Goal: Task Accomplishment & Management: Use online tool/utility

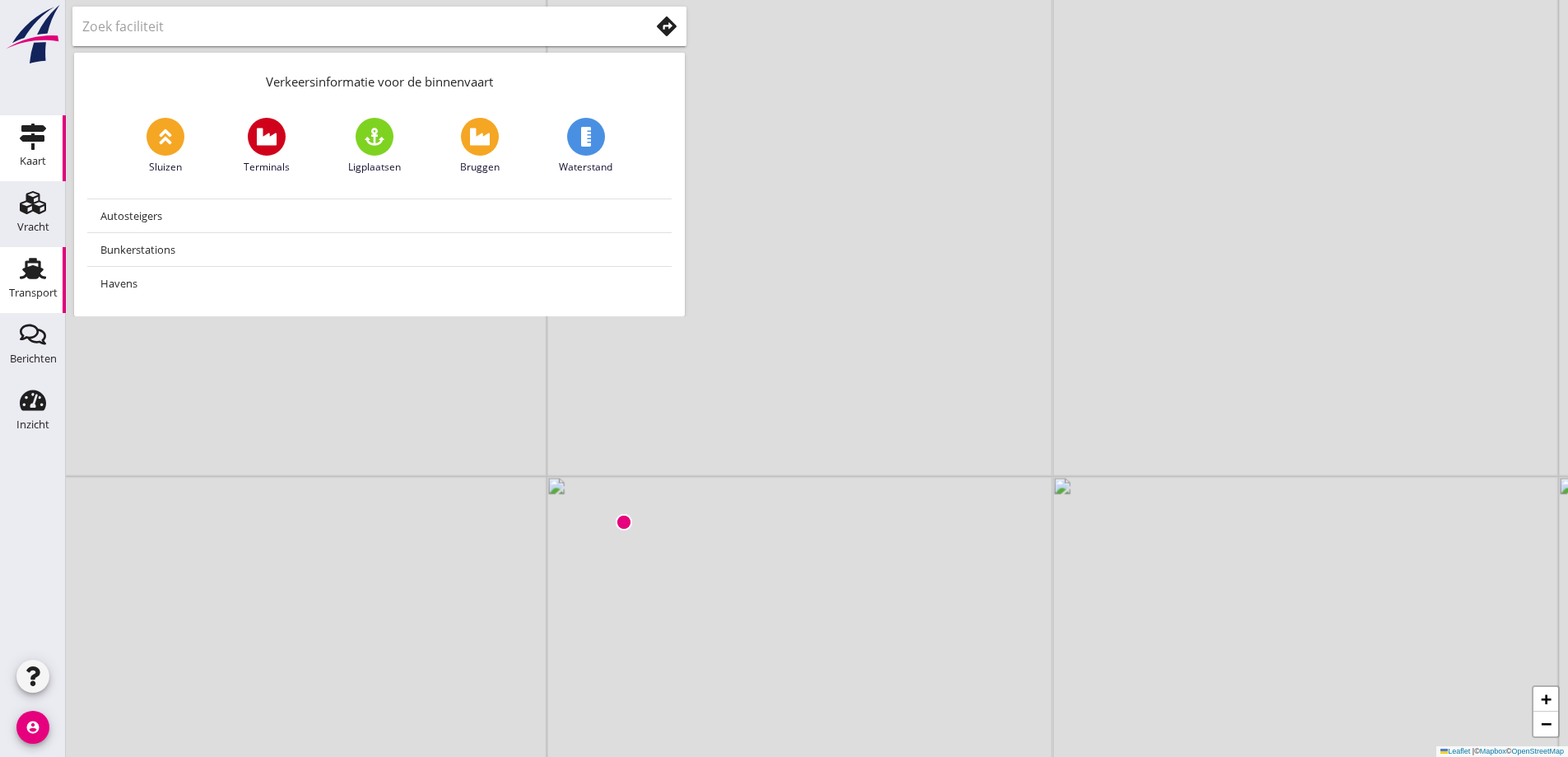
click at [27, 274] on use at bounding box center [32, 268] width 26 height 21
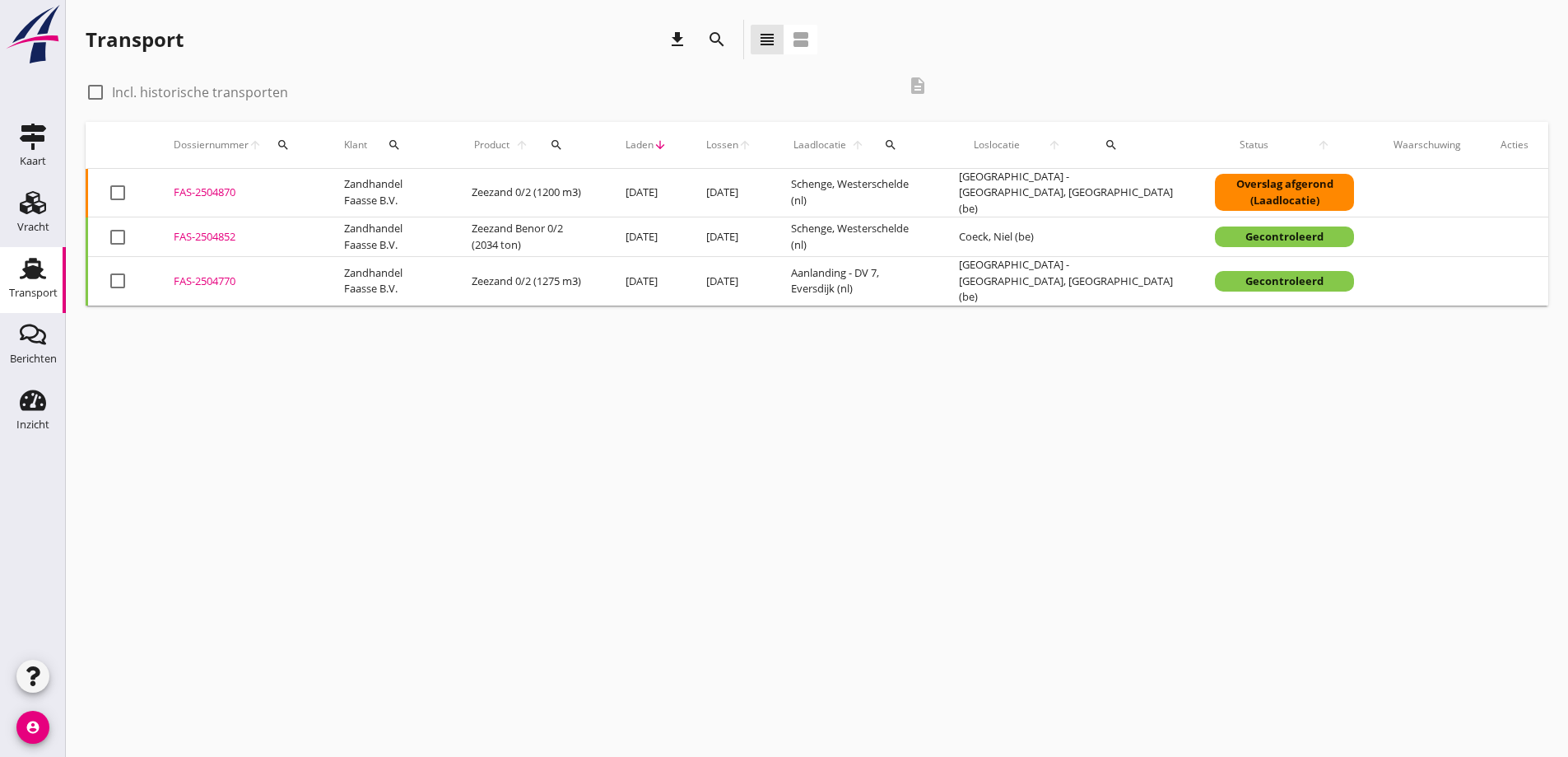
click at [202, 191] on div "FAS-2504870" at bounding box center [239, 192] width 131 height 16
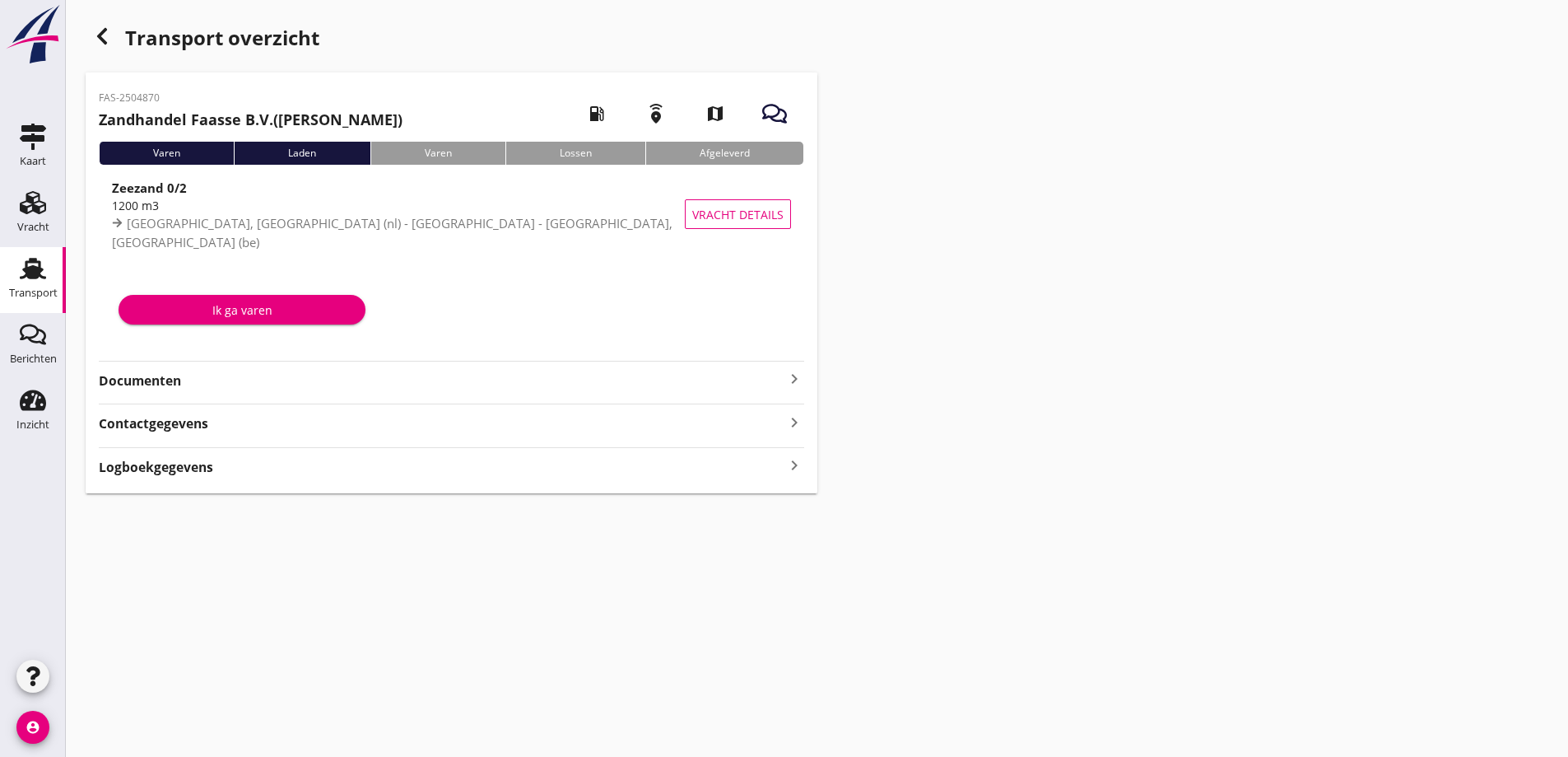
click at [190, 372] on strong "Documenten" at bounding box center [442, 381] width 686 height 19
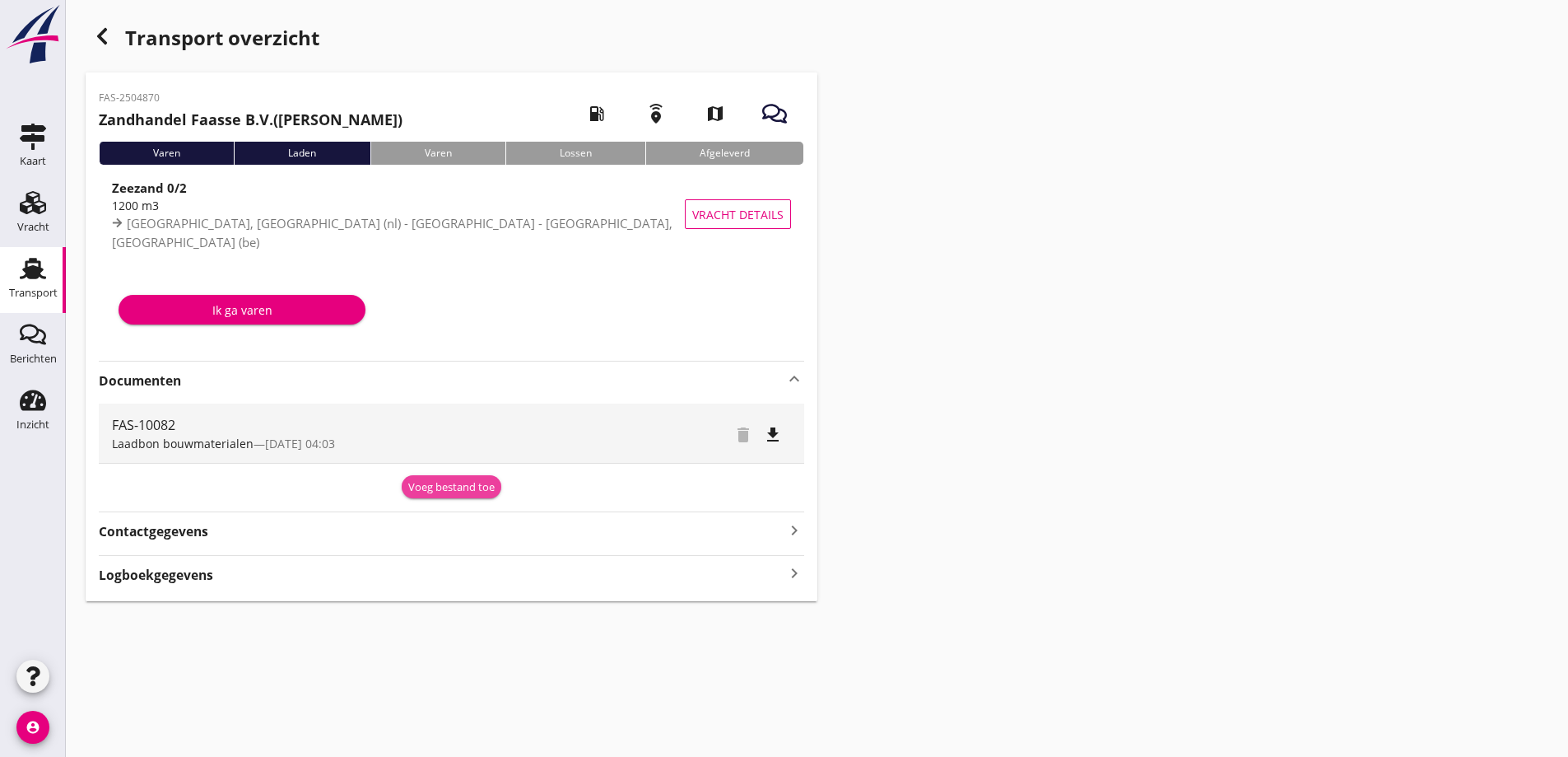
click at [419, 489] on div "Voeg bestand toe" at bounding box center [452, 487] width 86 height 16
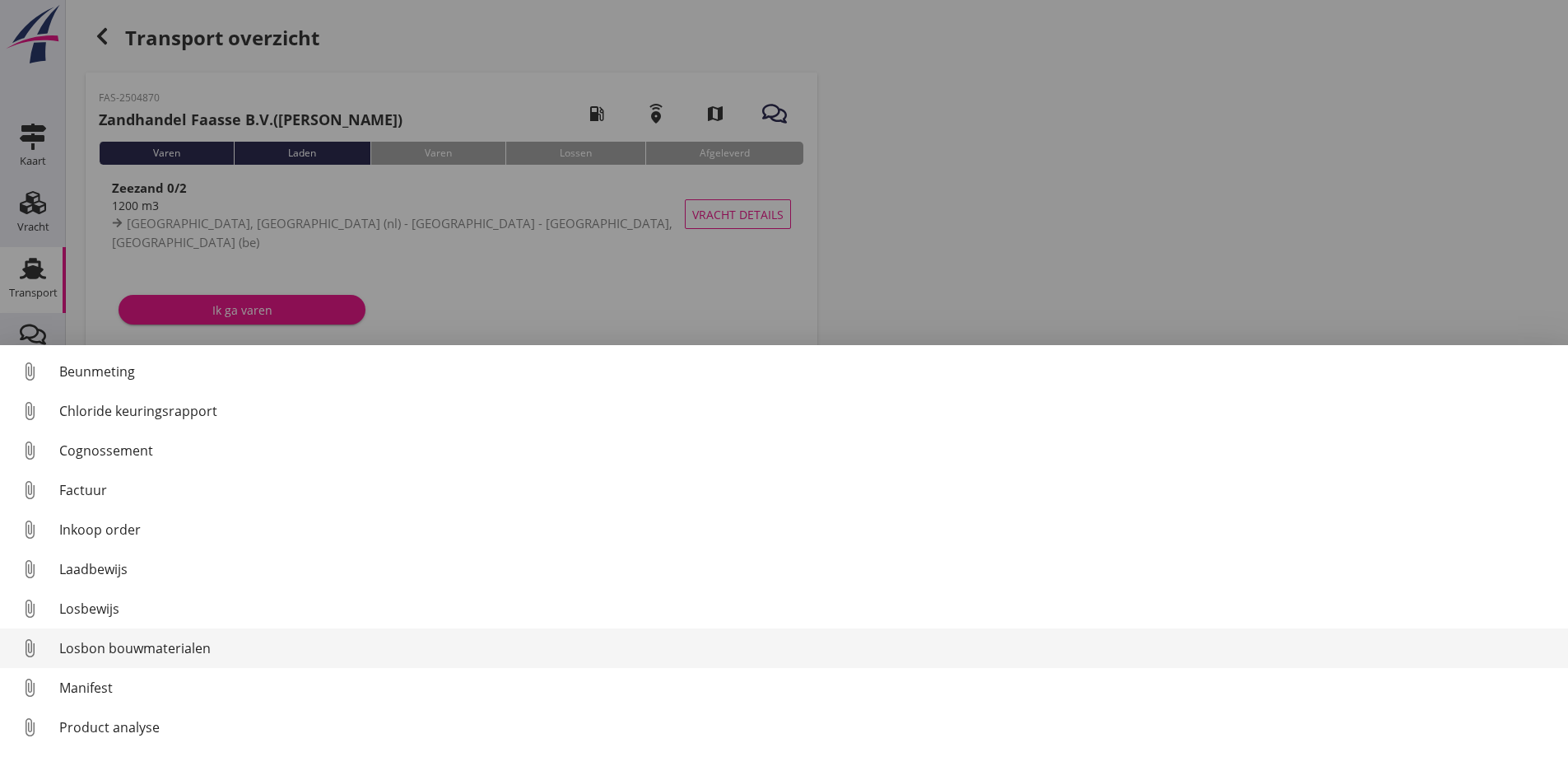
click at [128, 640] on div "Losbon bouwmaterialen" at bounding box center [807, 648] width 1496 height 19
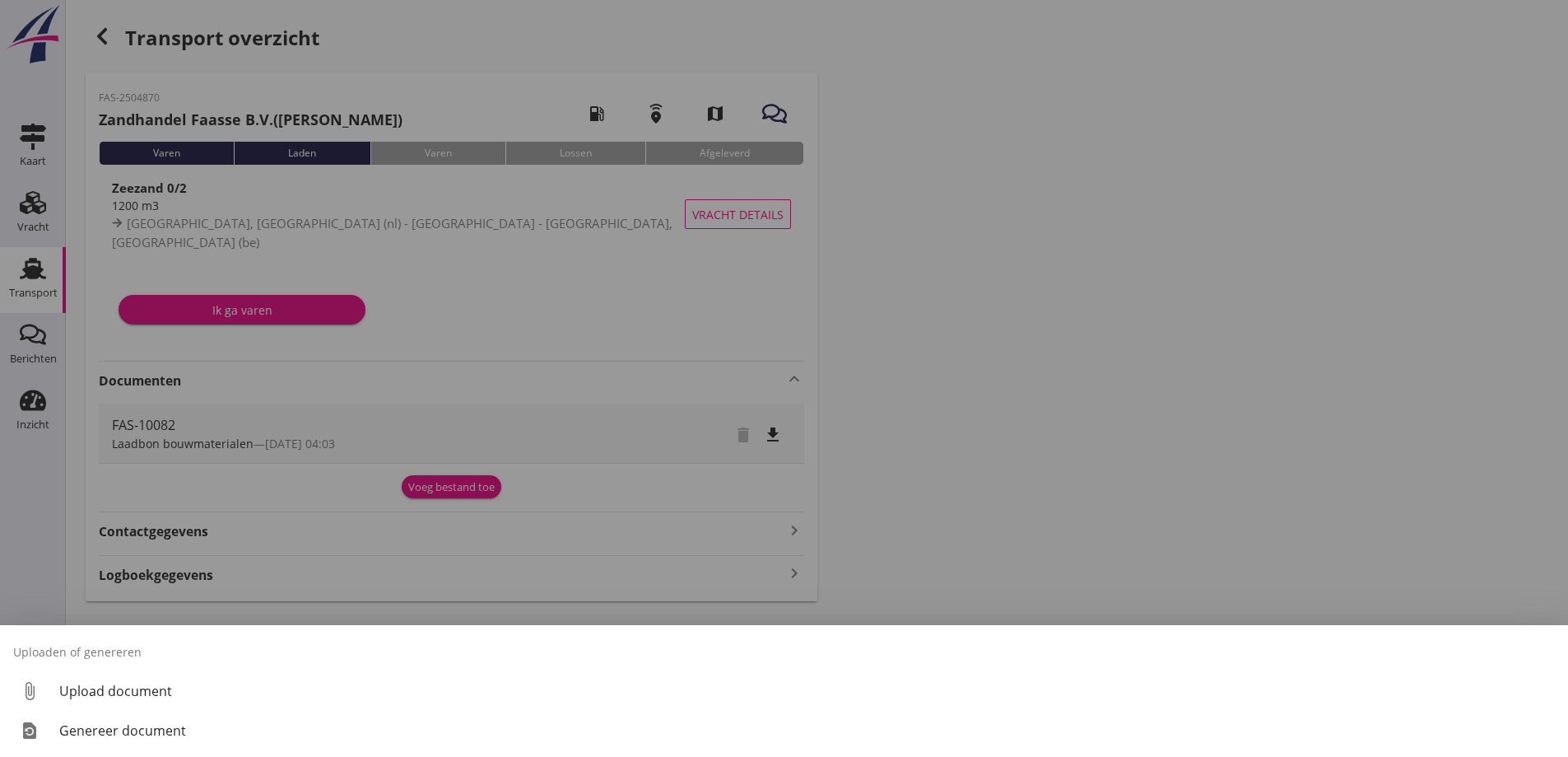
click at [134, 730] on div "Genereer document" at bounding box center [807, 730] width 1496 height 19
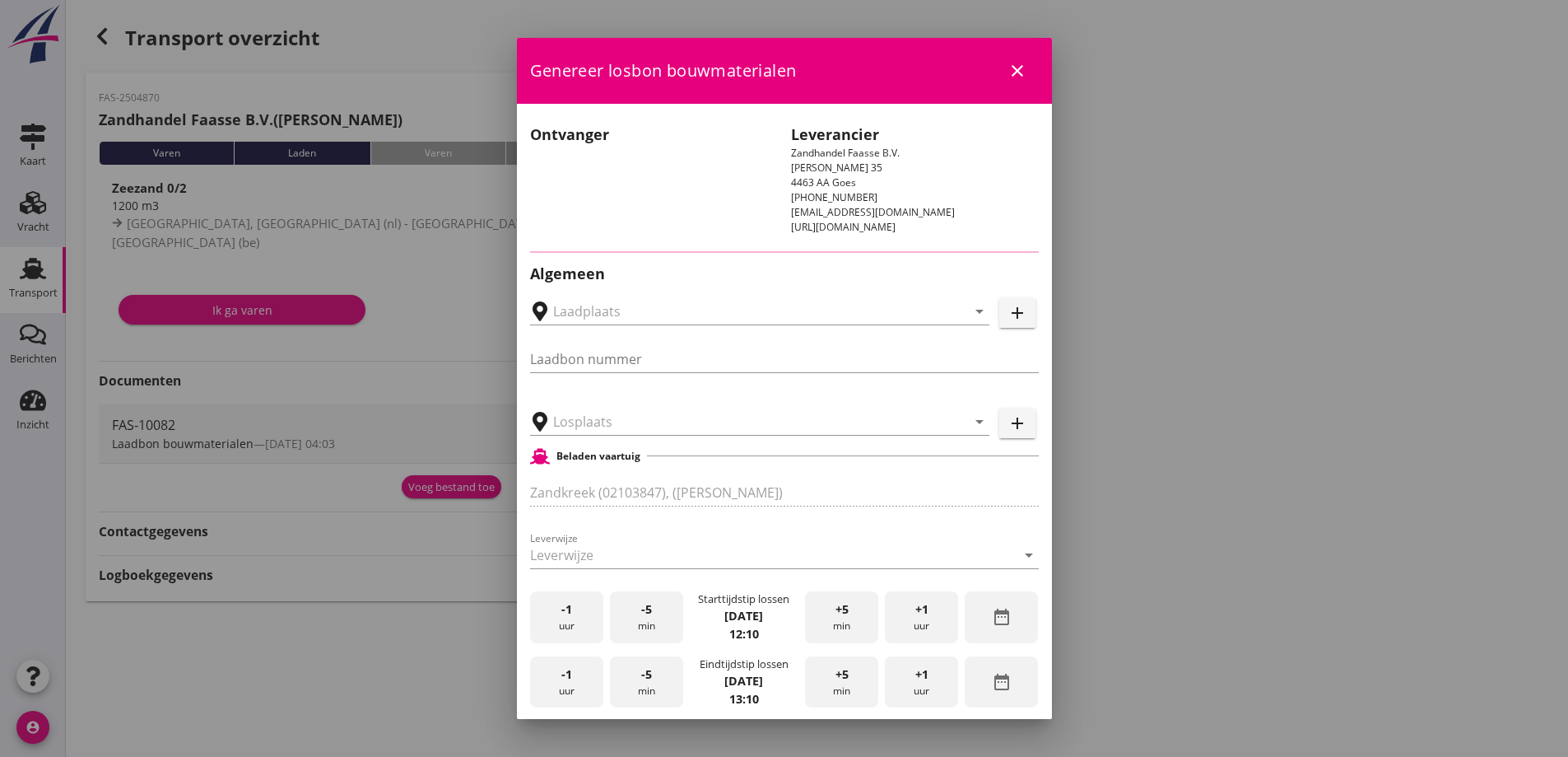
type input "FAS-10082"
type input "[GEOGRAPHIC_DATA] - [GEOGRAPHIC_DATA], [GEOGRAPHIC_DATA]"
type input "Zeezand 0/2 (6120)"
type input "1200"
checkbox input "true"
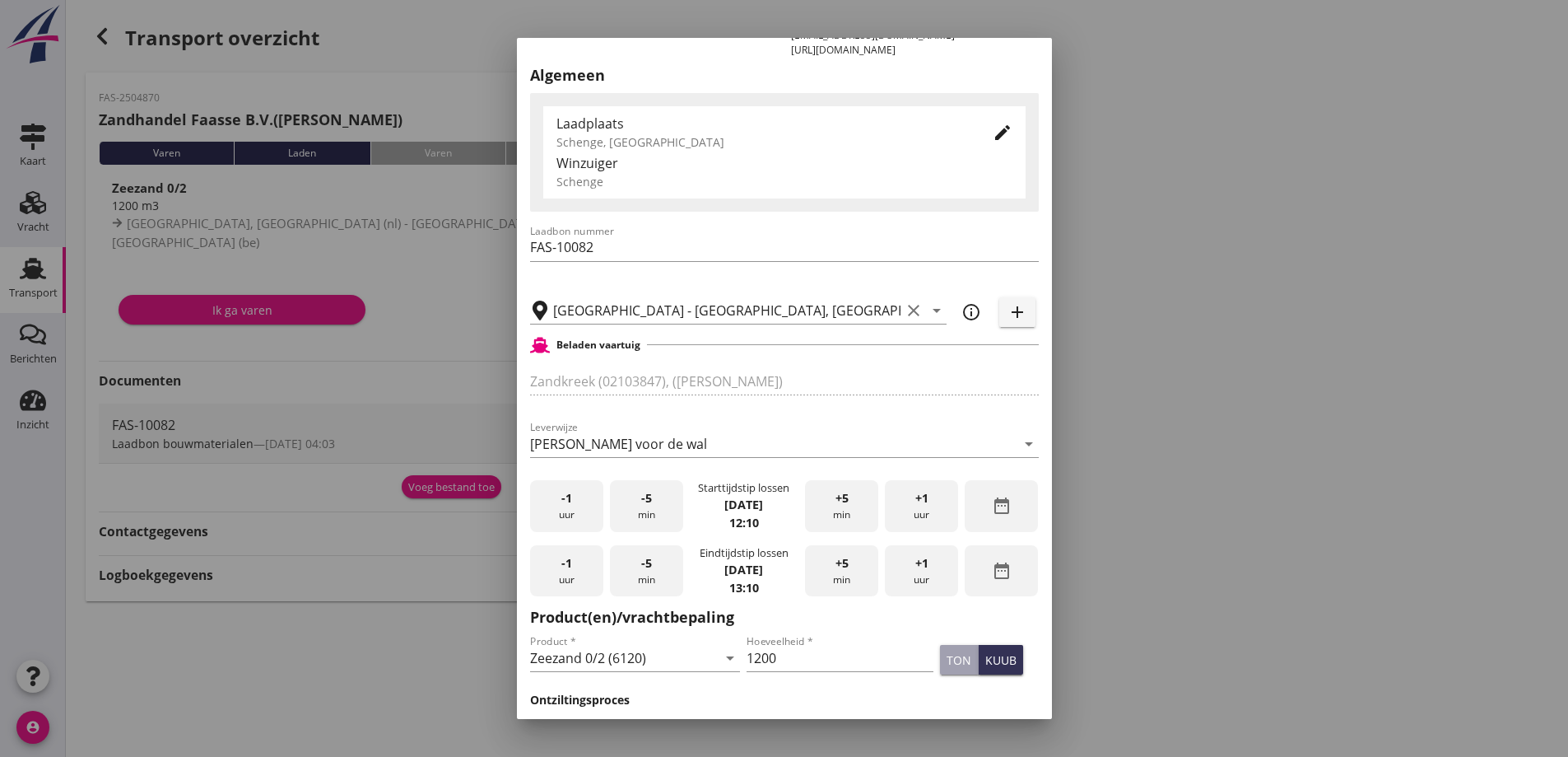
scroll to position [411, 0]
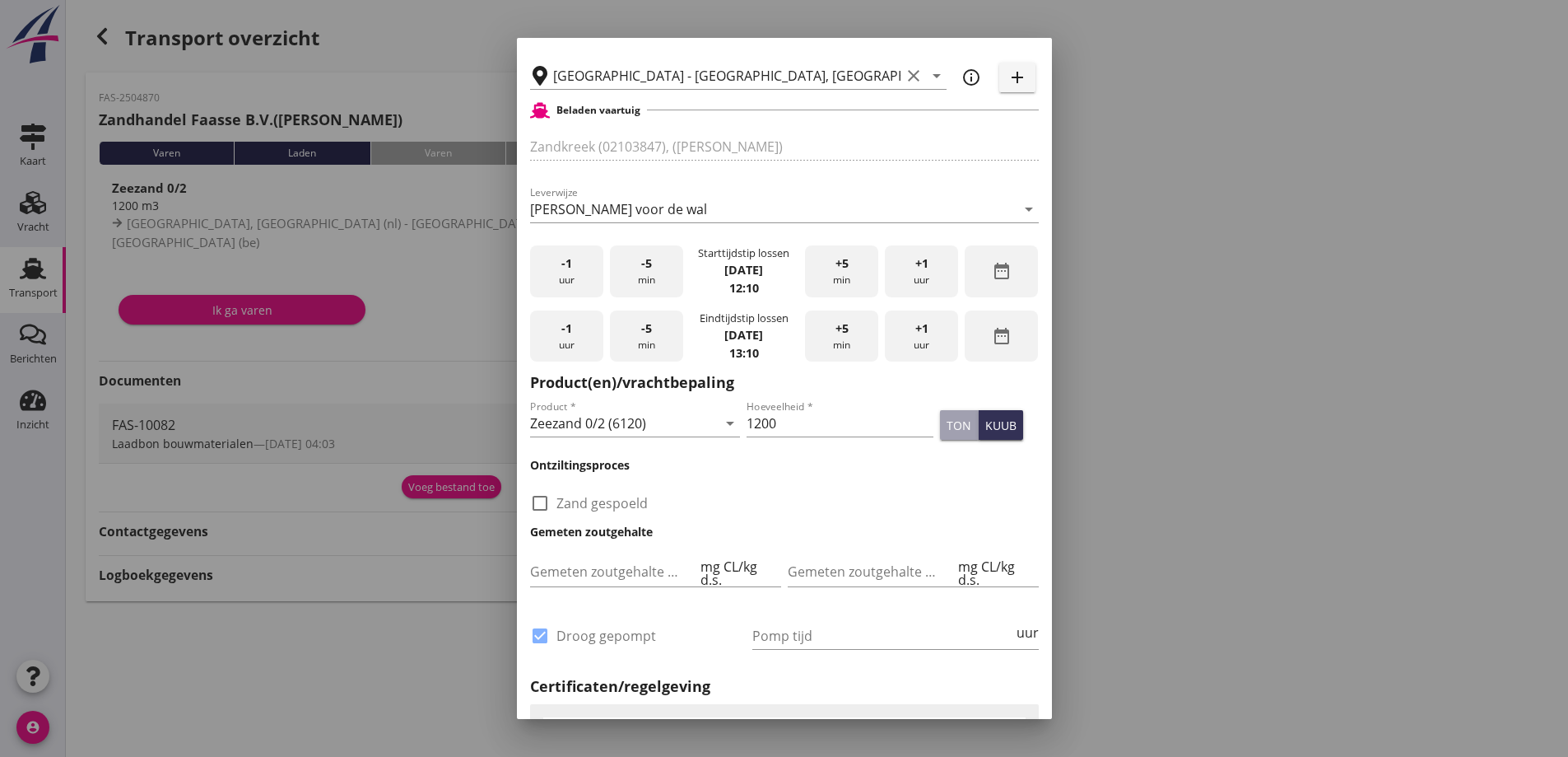
click at [589, 276] on div "-1 uur" at bounding box center [567, 271] width 73 height 52
drag, startPoint x: 900, startPoint y: 274, endPoint x: 837, endPoint y: 266, distance: 63.5
click at [900, 273] on div "+1 uur" at bounding box center [921, 271] width 73 height 52
click at [648, 270] on span "-5" at bounding box center [647, 263] width 11 height 18
click at [985, 428] on div "kuub" at bounding box center [1001, 425] width 31 height 17
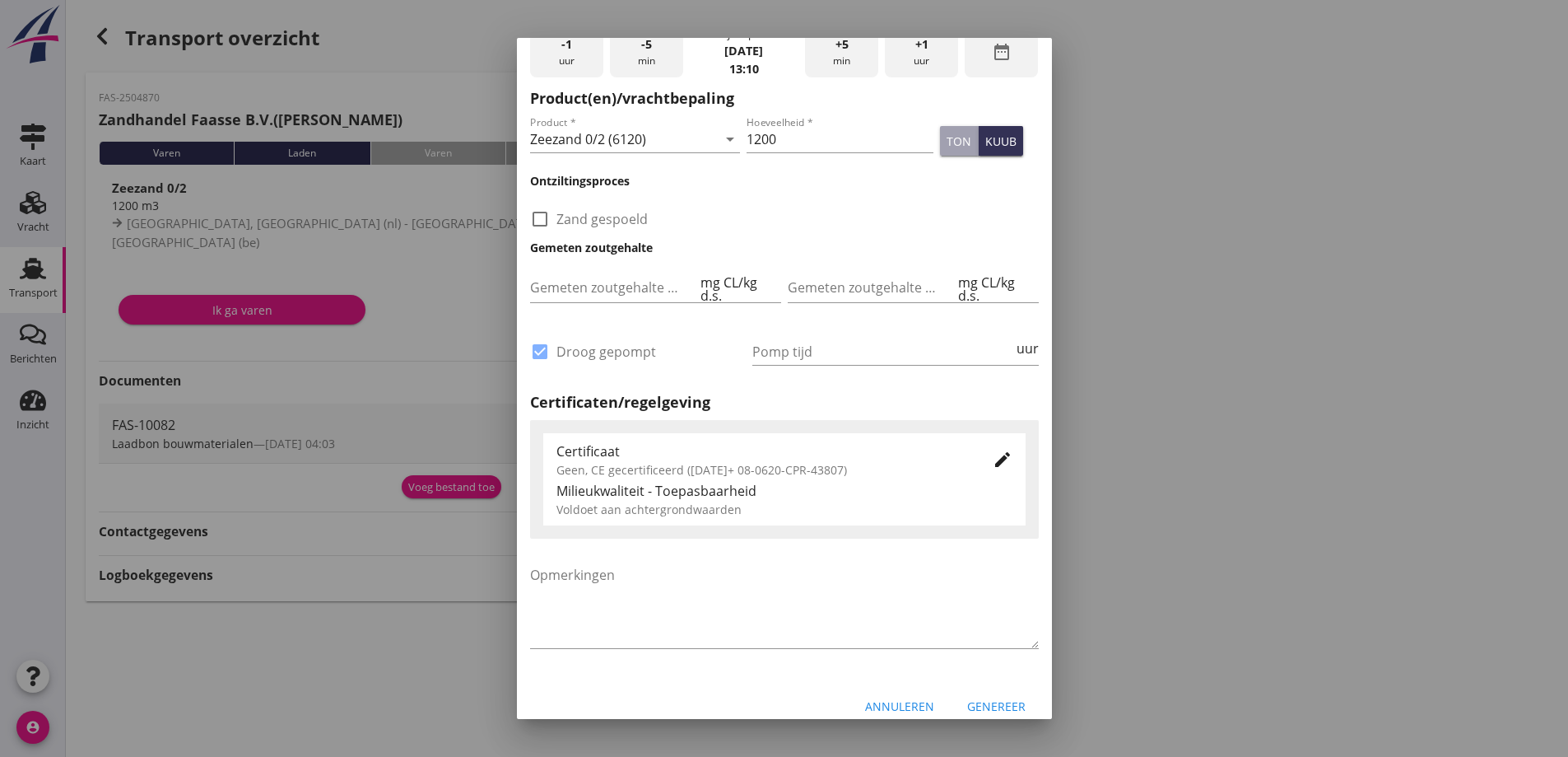
scroll to position [711, 0]
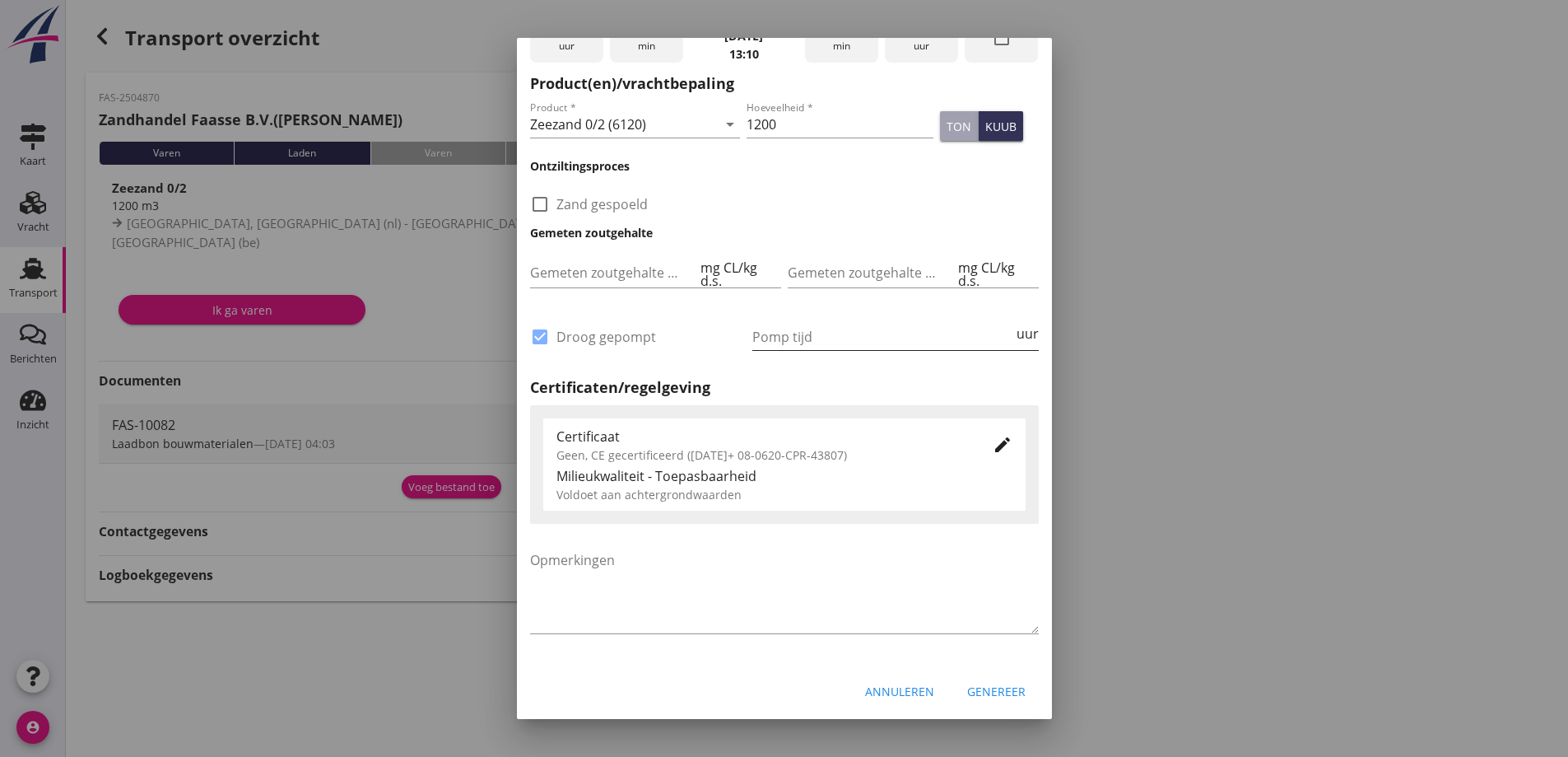
click at [806, 333] on input "Pomp tijd" at bounding box center [882, 336] width 261 height 26
type input "8"
click at [1194, 423] on div at bounding box center [784, 378] width 1568 height 757
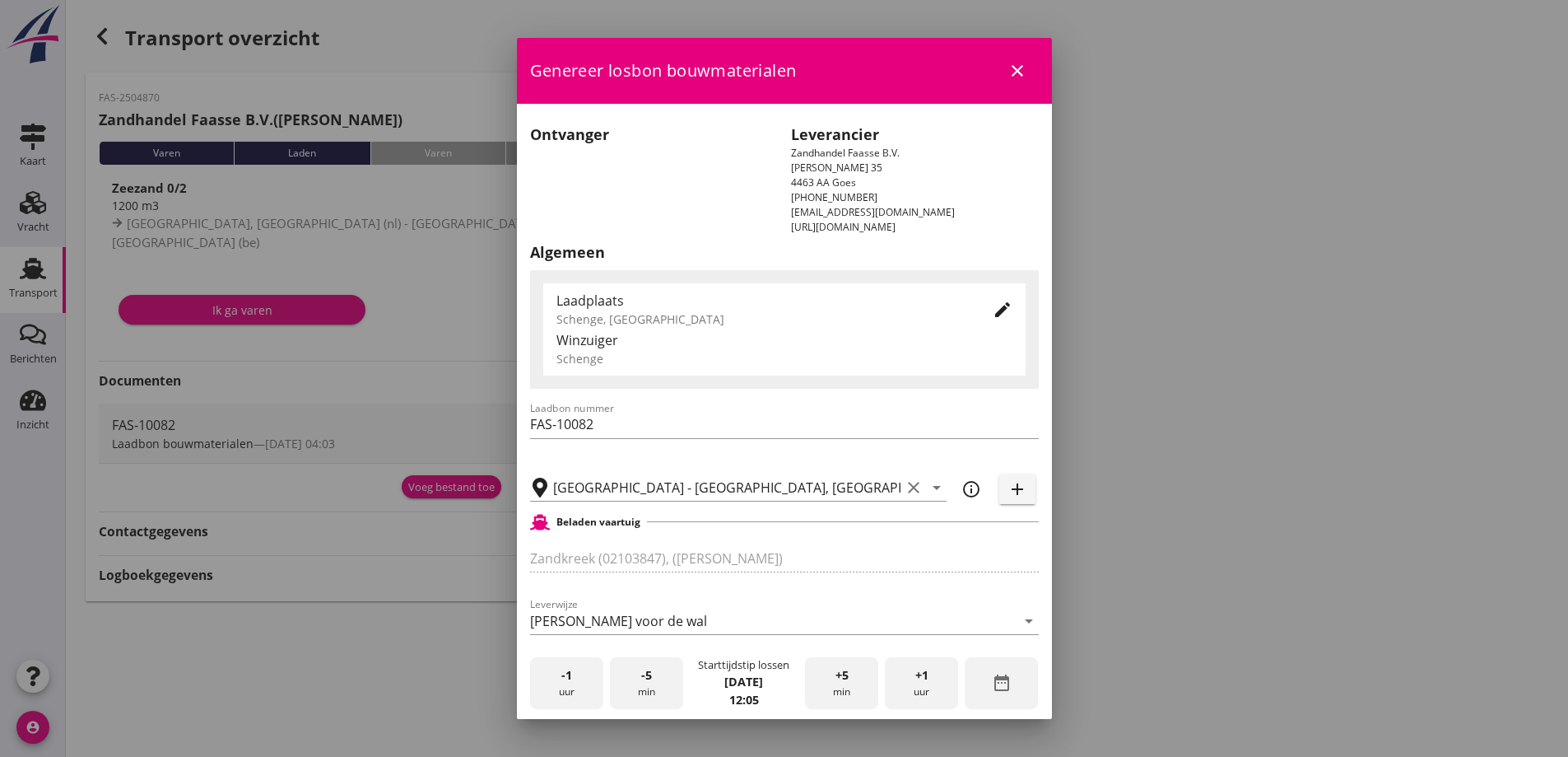
scroll to position [494, 0]
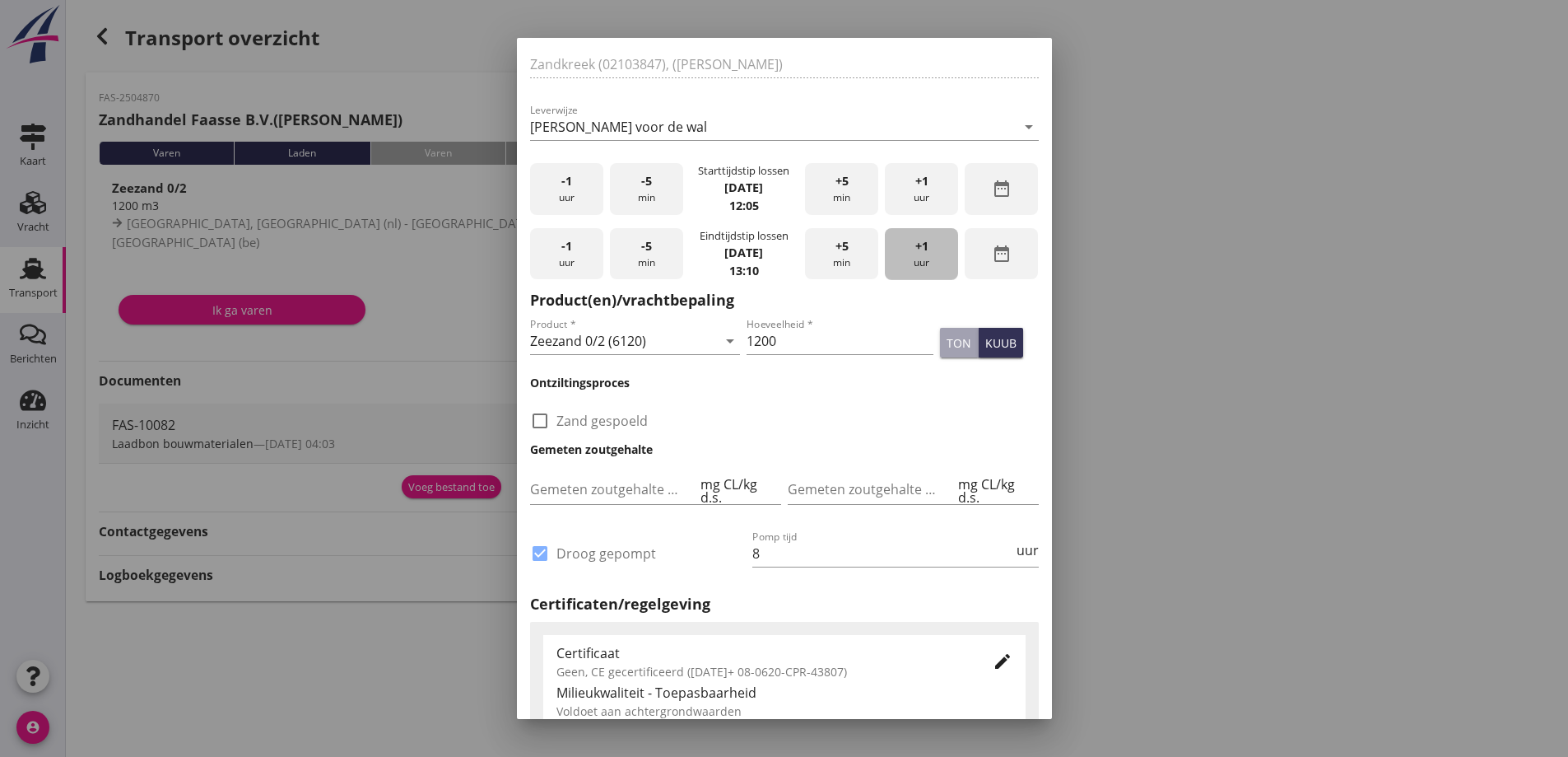
click at [915, 247] on span "+1" at bounding box center [922, 246] width 14 height 18
click at [915, 246] on span "+1" at bounding box center [922, 246] width 14 height 18
